Goal: Download file/media

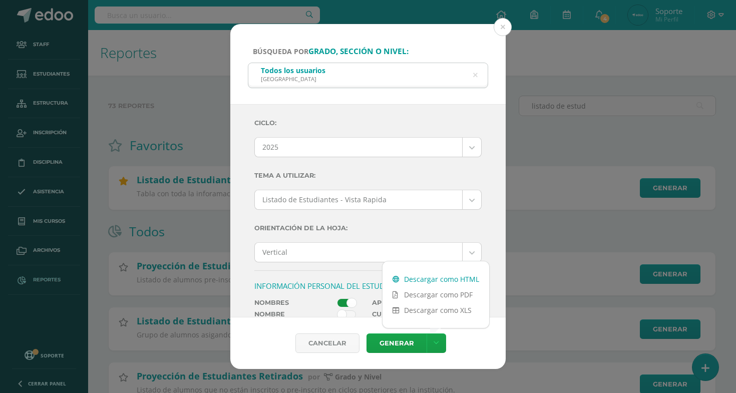
scroll to position [312, 0]
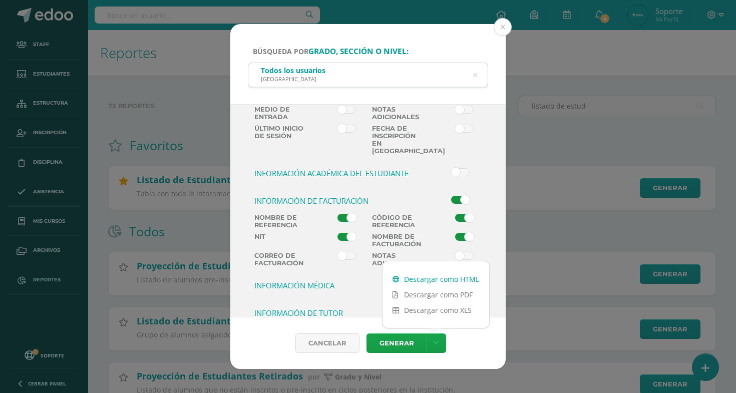
click at [436, 279] on link "Descargar como HTML" at bounding box center [436, 280] width 107 height 16
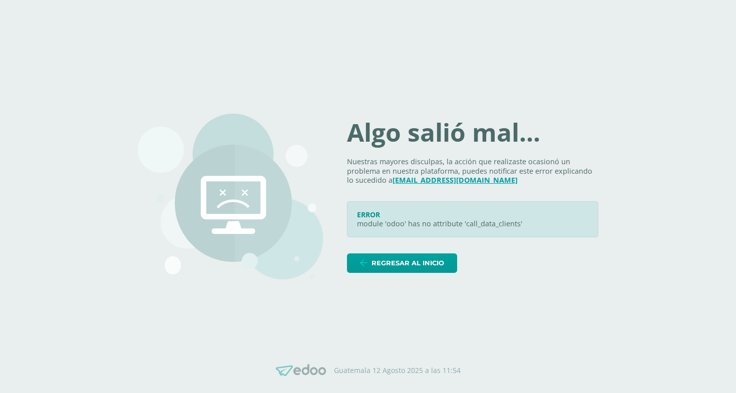
click at [597, 208] on div "ERROR module 'odoo' has no attribute 'call_data_clients'" at bounding box center [472, 219] width 251 height 36
click at [591, 205] on icon at bounding box center [589, 208] width 8 height 8
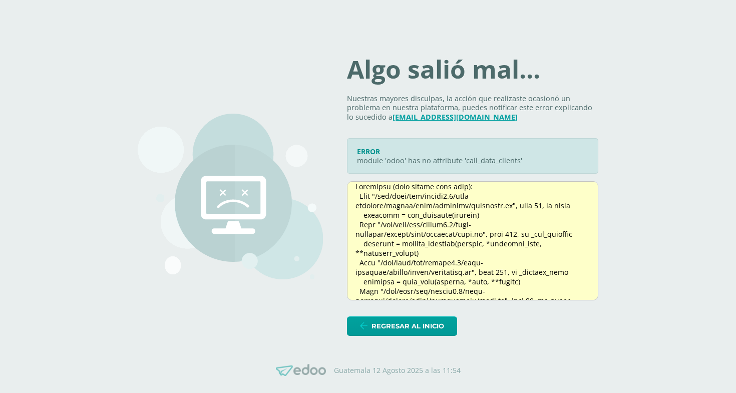
scroll to position [148, 0]
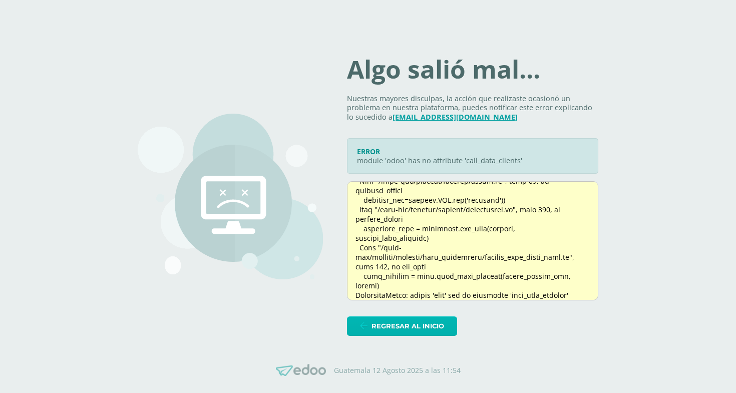
click at [367, 325] on link "Regresar al inicio" at bounding box center [402, 327] width 110 height 20
